Goal: Navigation & Orientation: Go to known website

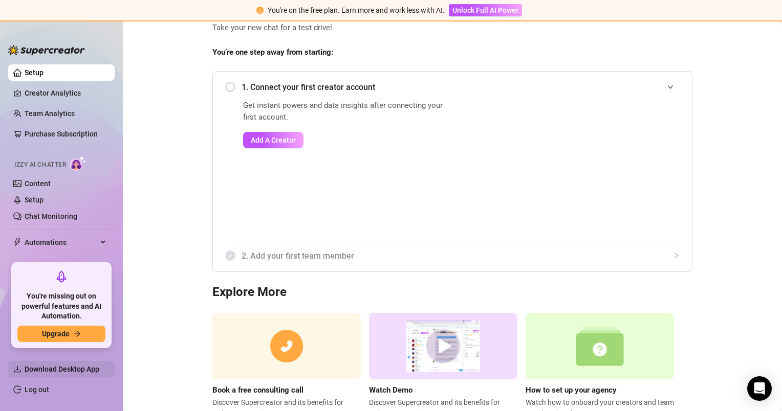
scroll to position [72, 0]
click at [35, 389] on link "Log out" at bounding box center [37, 390] width 25 height 8
